Goal: Communication & Community: Answer question/provide support

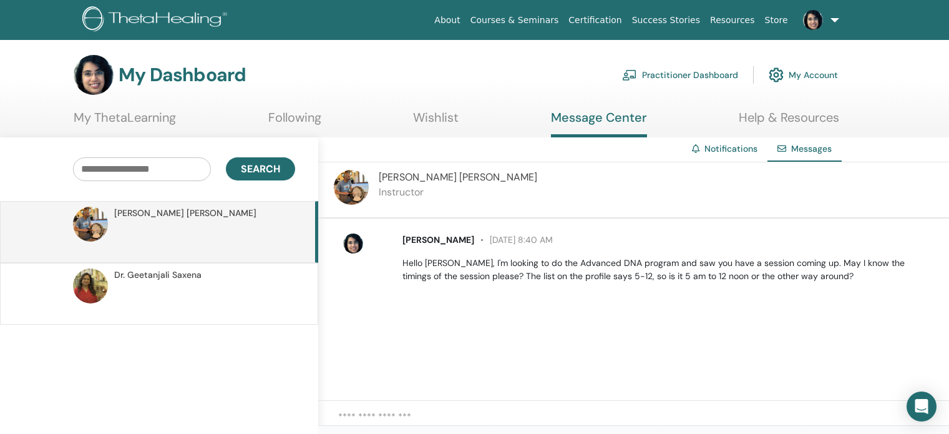
scroll to position [16, 0]
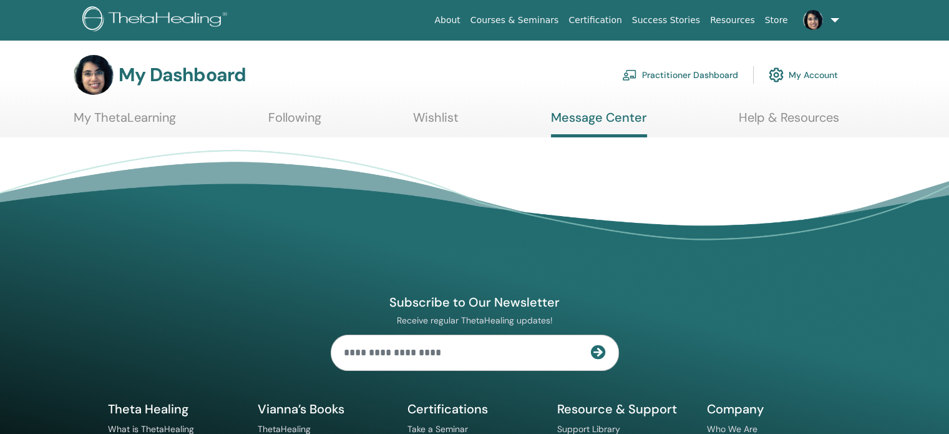
click at [590, 124] on link "Message Center" at bounding box center [599, 123] width 96 height 27
click at [140, 112] on link "My ThetaLearning" at bounding box center [125, 122] width 102 height 24
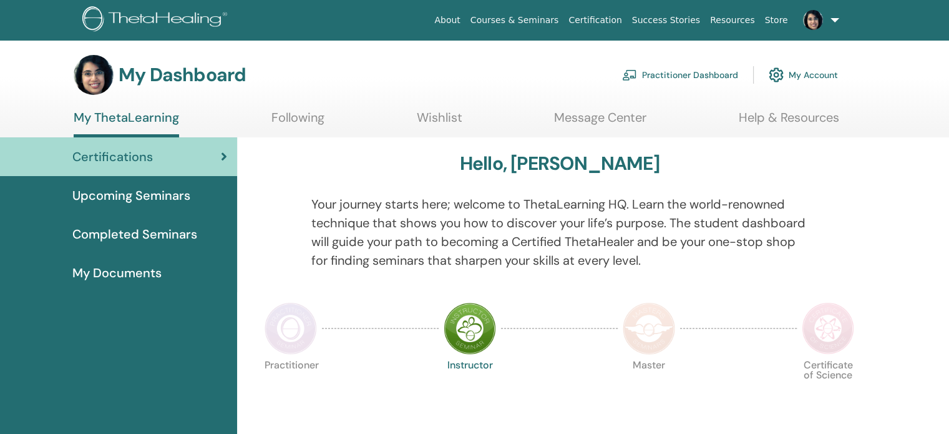
click at [589, 117] on link "Message Center" at bounding box center [600, 122] width 92 height 24
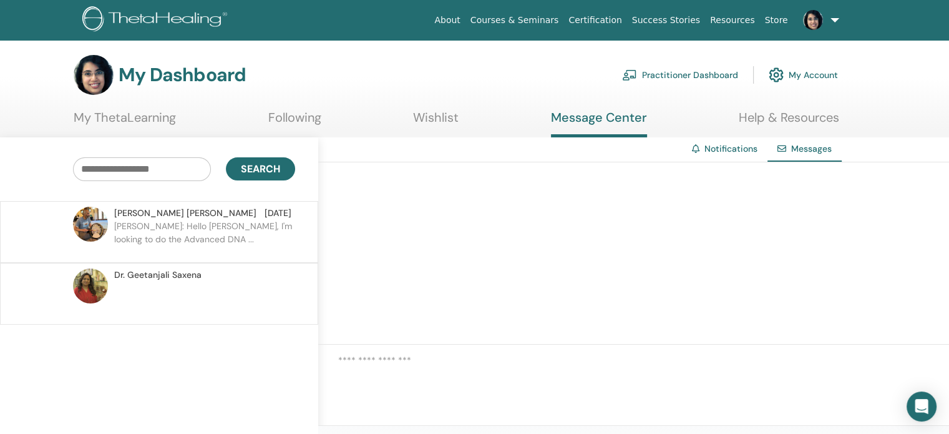
click at [152, 241] on p "[PERSON_NAME]: Hello [PERSON_NAME], I'm looking to do the Advanced DNA ..." at bounding box center [204, 238] width 181 height 37
